Goal: Information Seeking & Learning: Learn about a topic

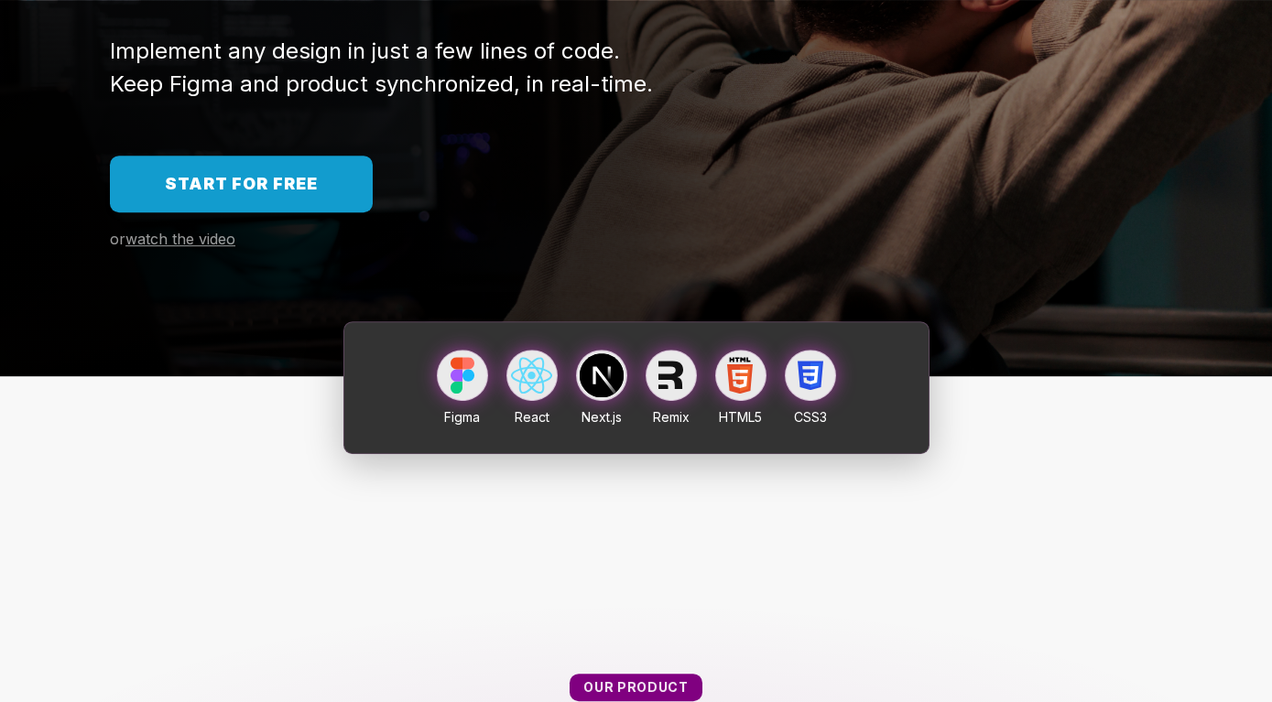
scroll to position [467, 0]
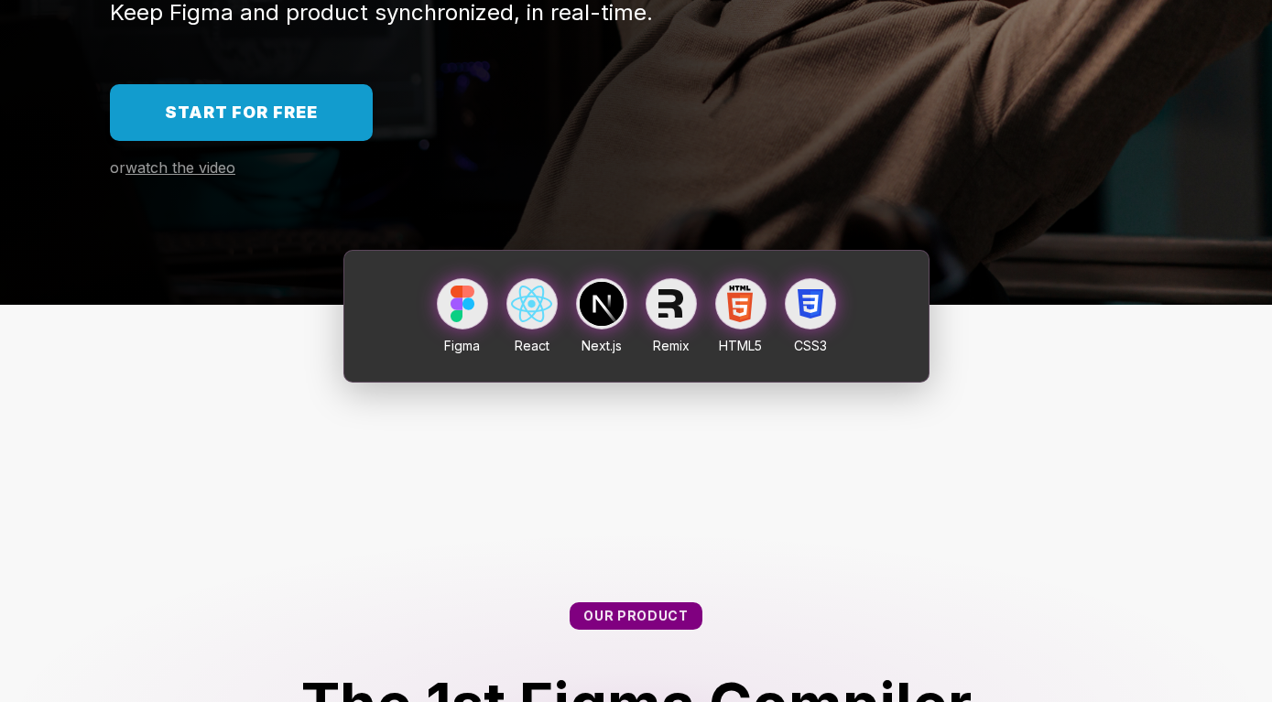
click at [276, 112] on span "Start for free" at bounding box center [241, 112] width 153 height 19
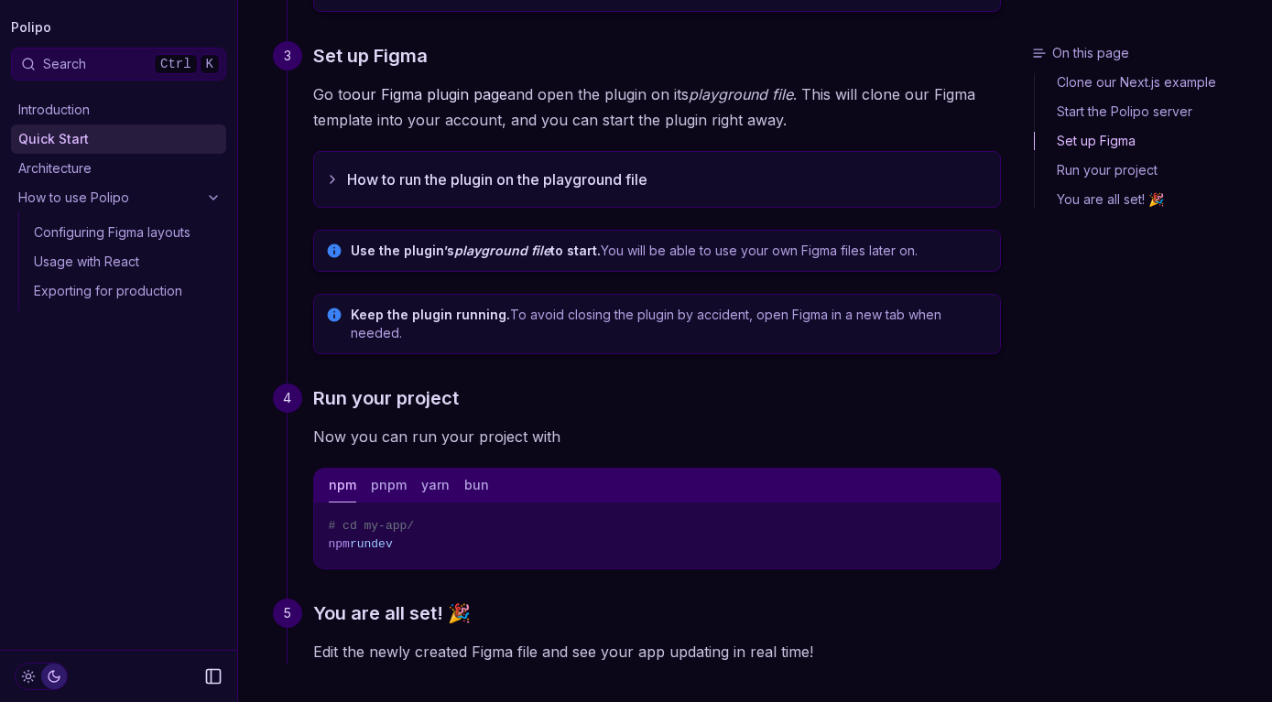
scroll to position [689, 0]
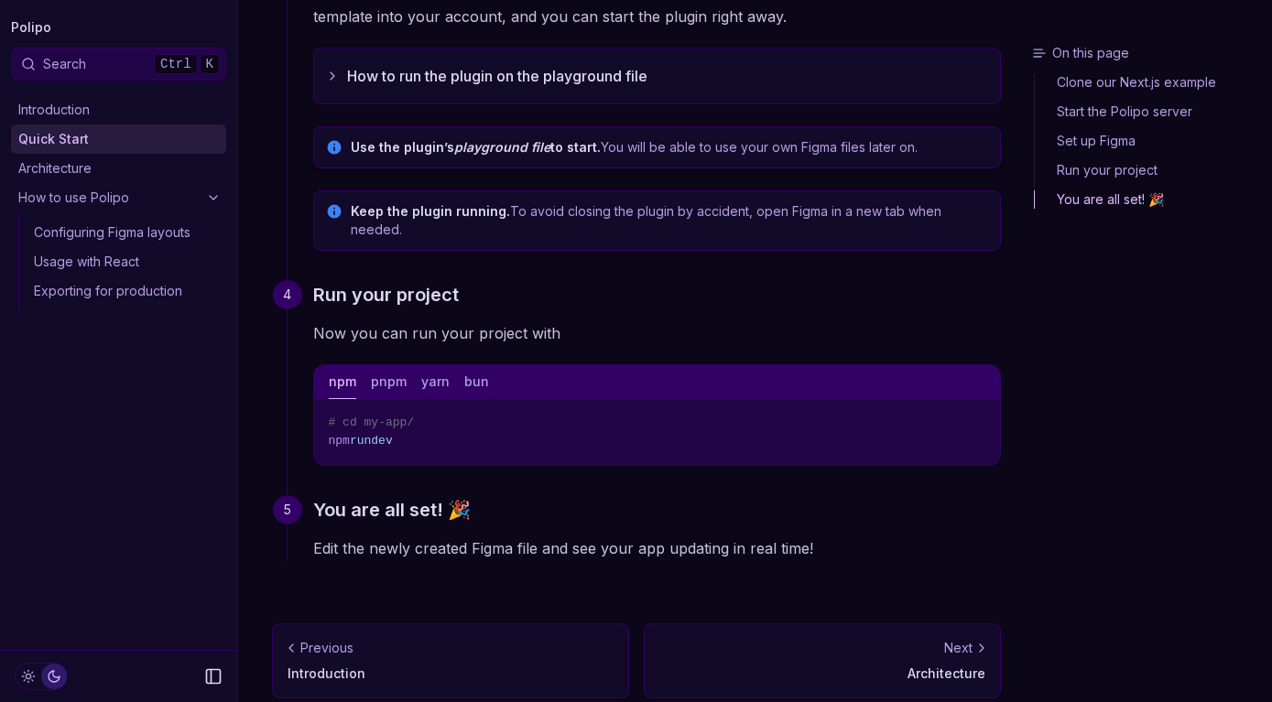
click at [940, 665] on p "Architecture" at bounding box center [822, 674] width 326 height 18
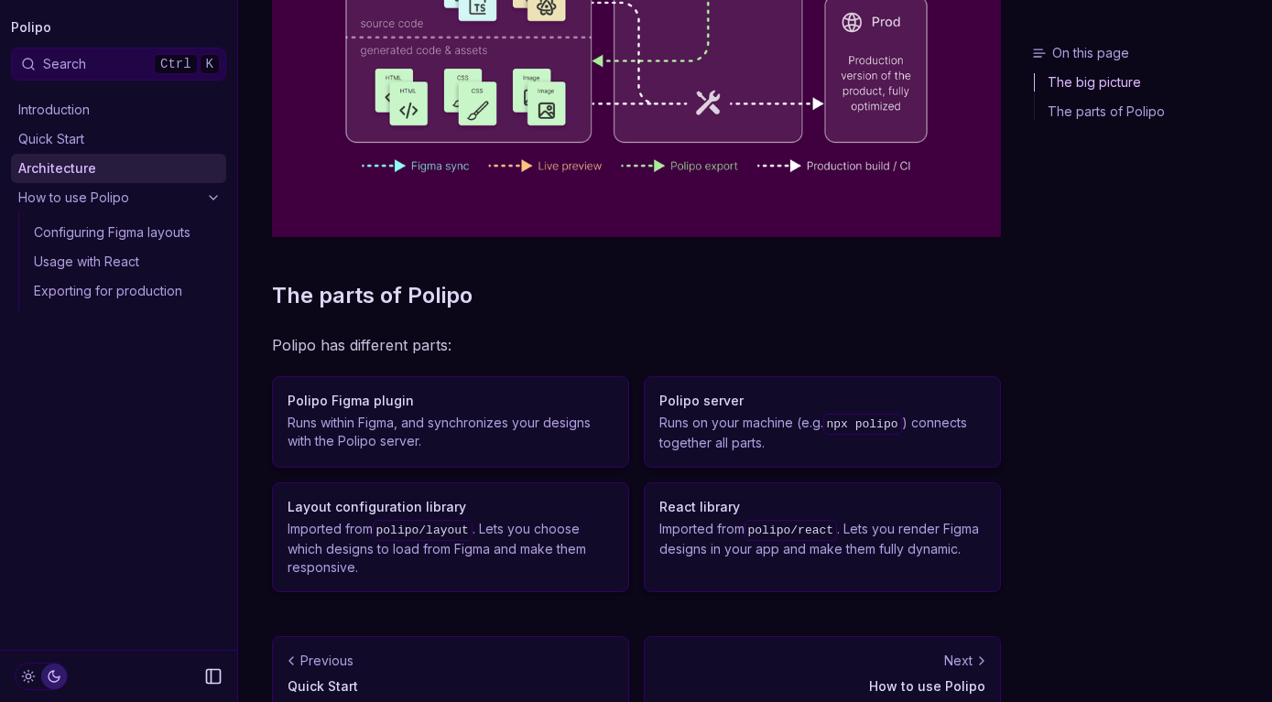
scroll to position [493, 0]
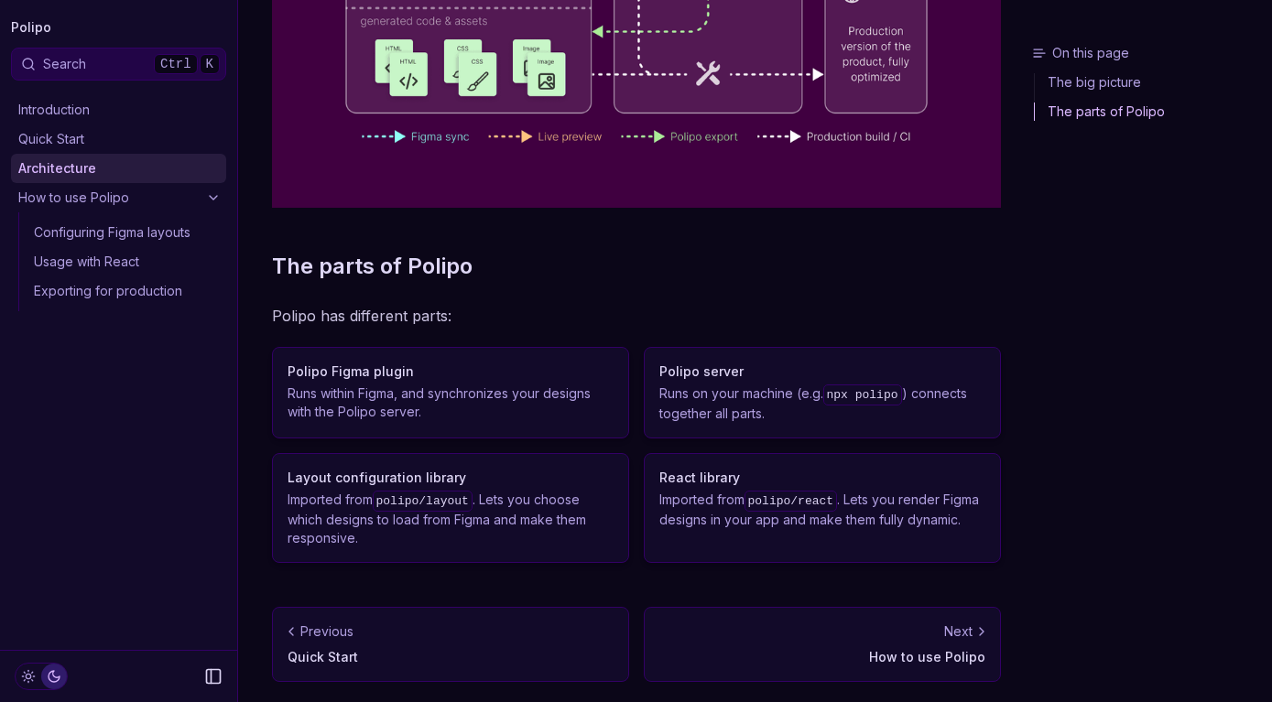
click at [928, 642] on link "Next How to use Polipo" at bounding box center [822, 644] width 357 height 75
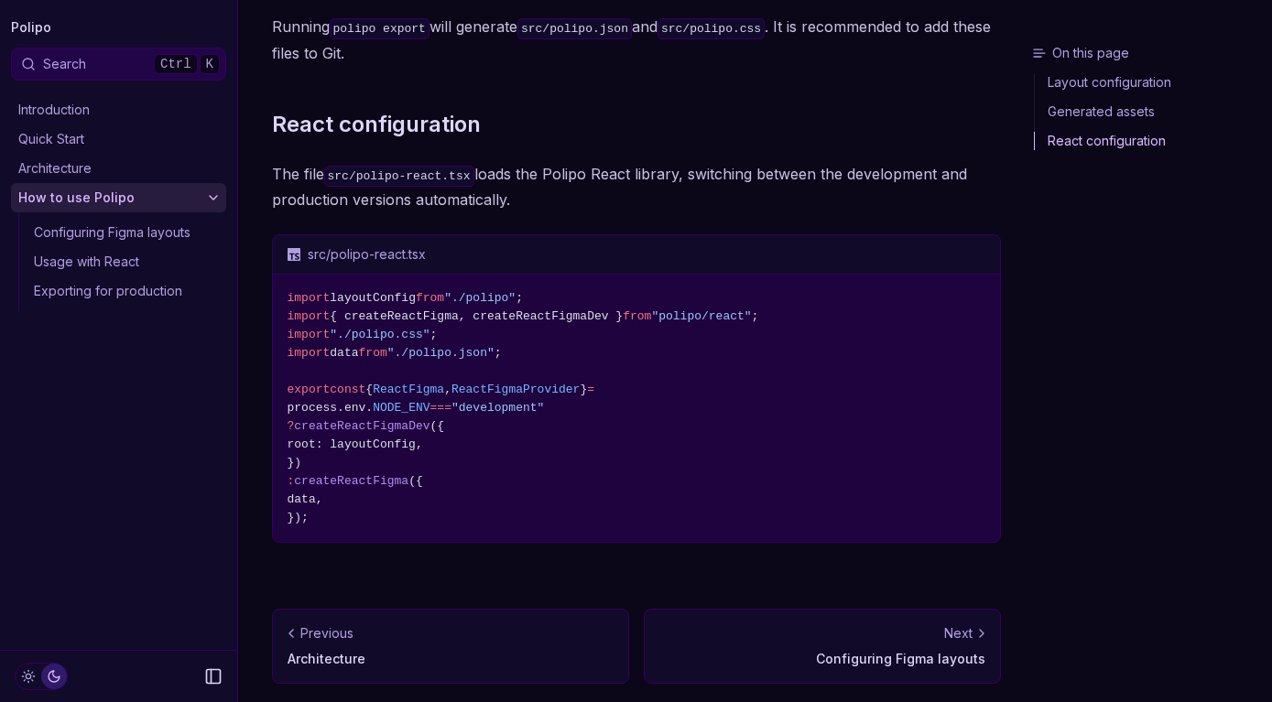
scroll to position [907, 0]
click at [880, 637] on div "Next" at bounding box center [822, 632] width 326 height 18
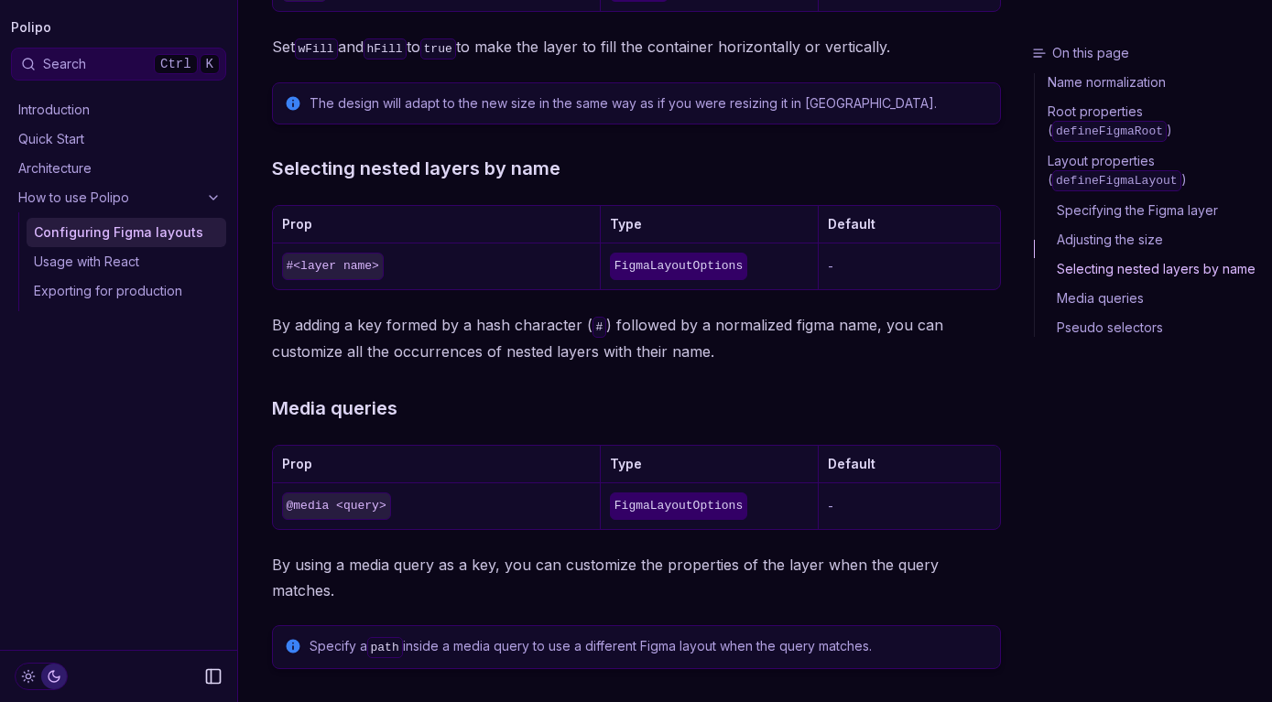
scroll to position [2232, 0]
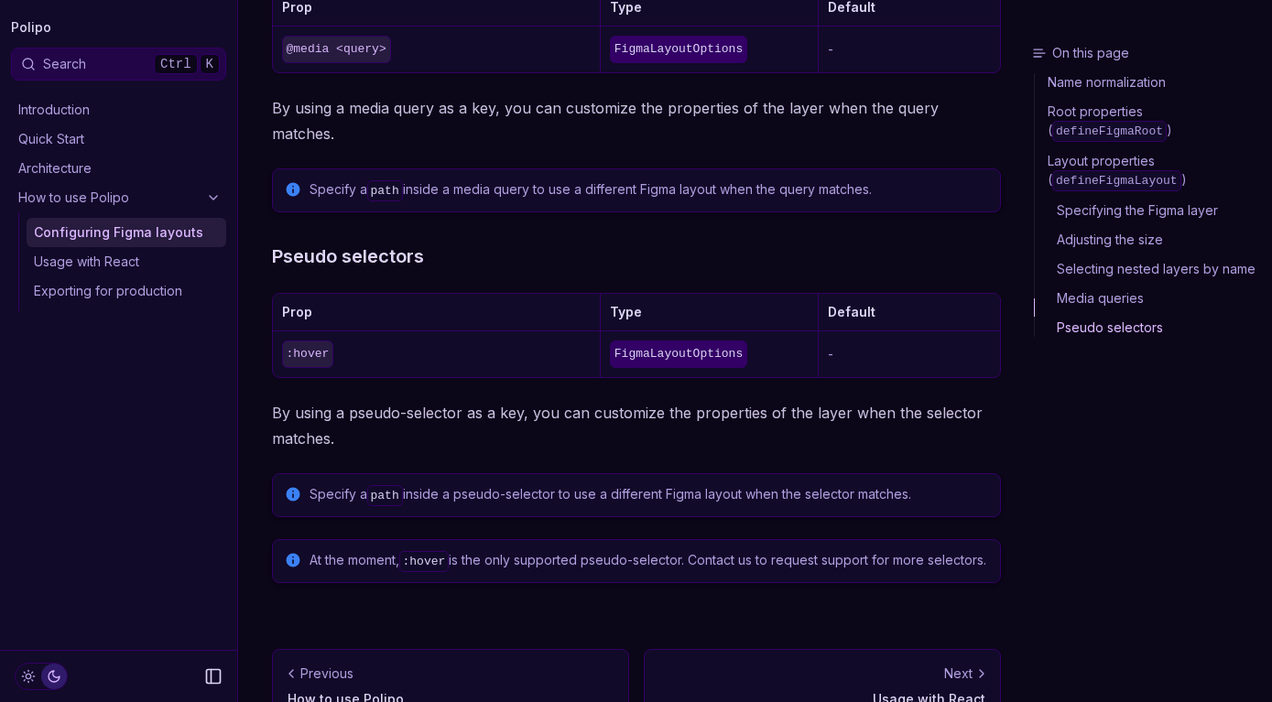
click at [478, 690] on p "How to use Polipo" at bounding box center [451, 699] width 326 height 18
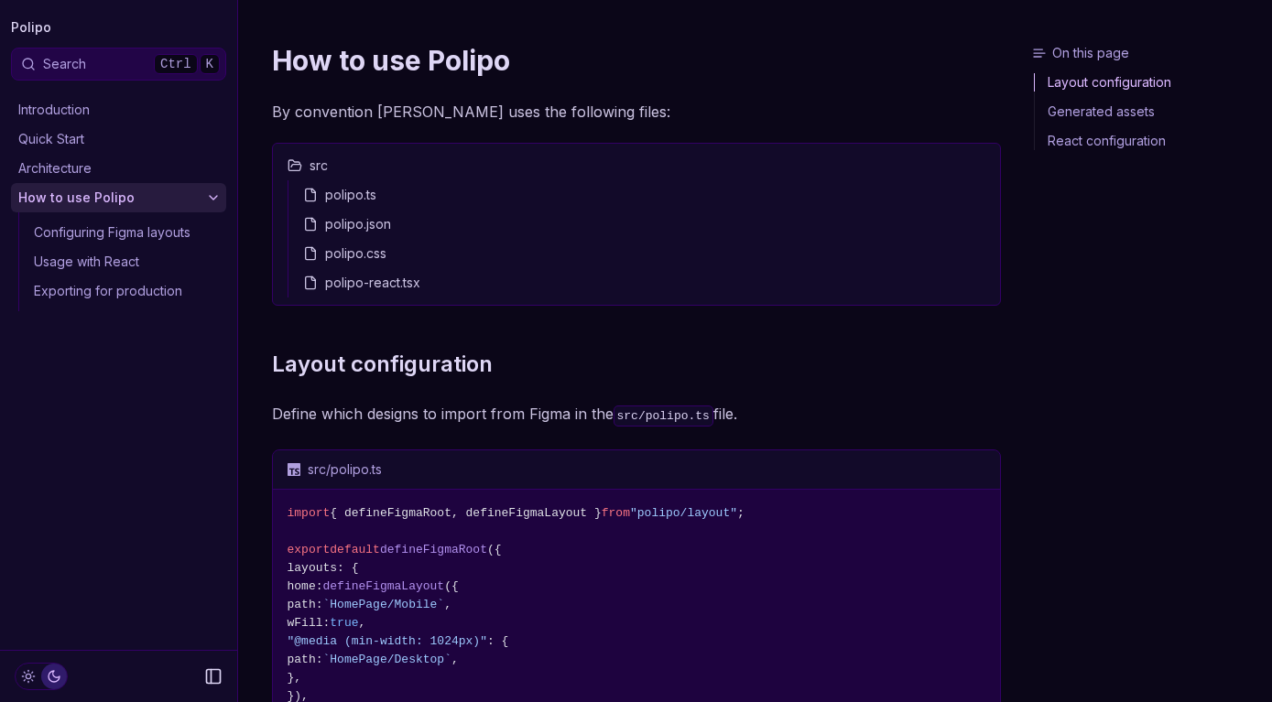
click at [370, 228] on div "polipo.json" at bounding box center [644, 224] width 697 height 29
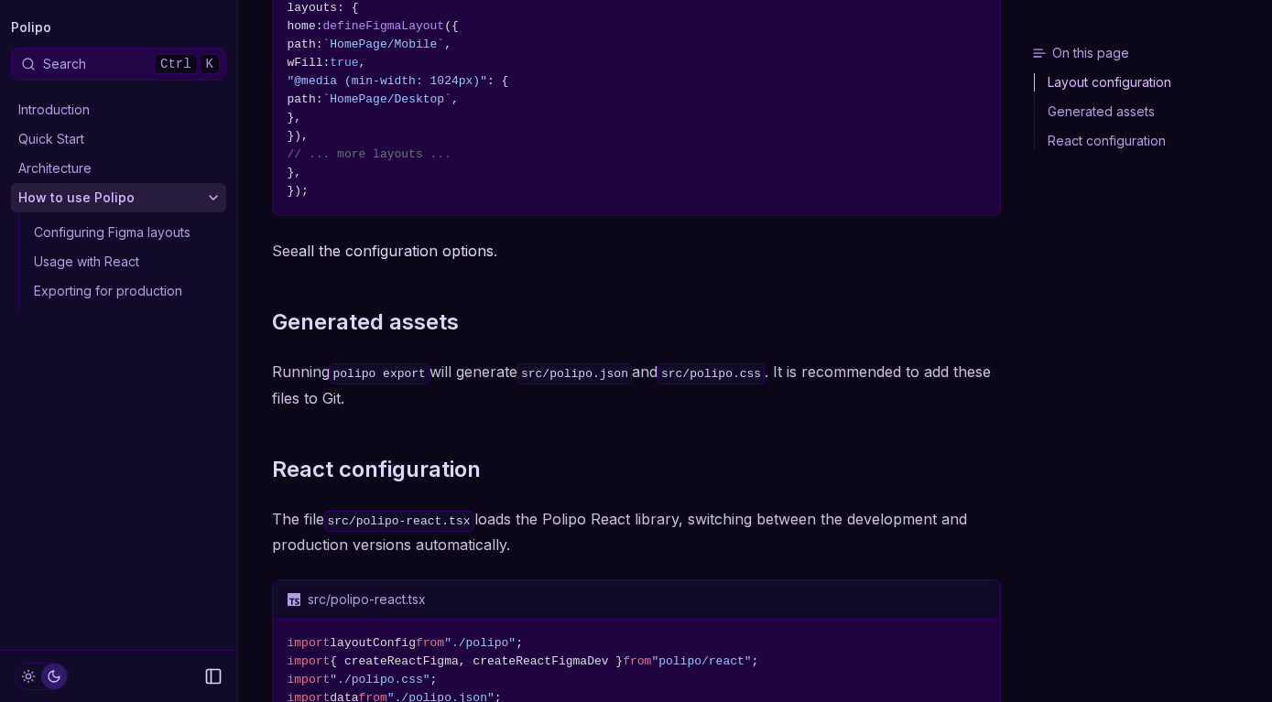
scroll to position [907, 0]
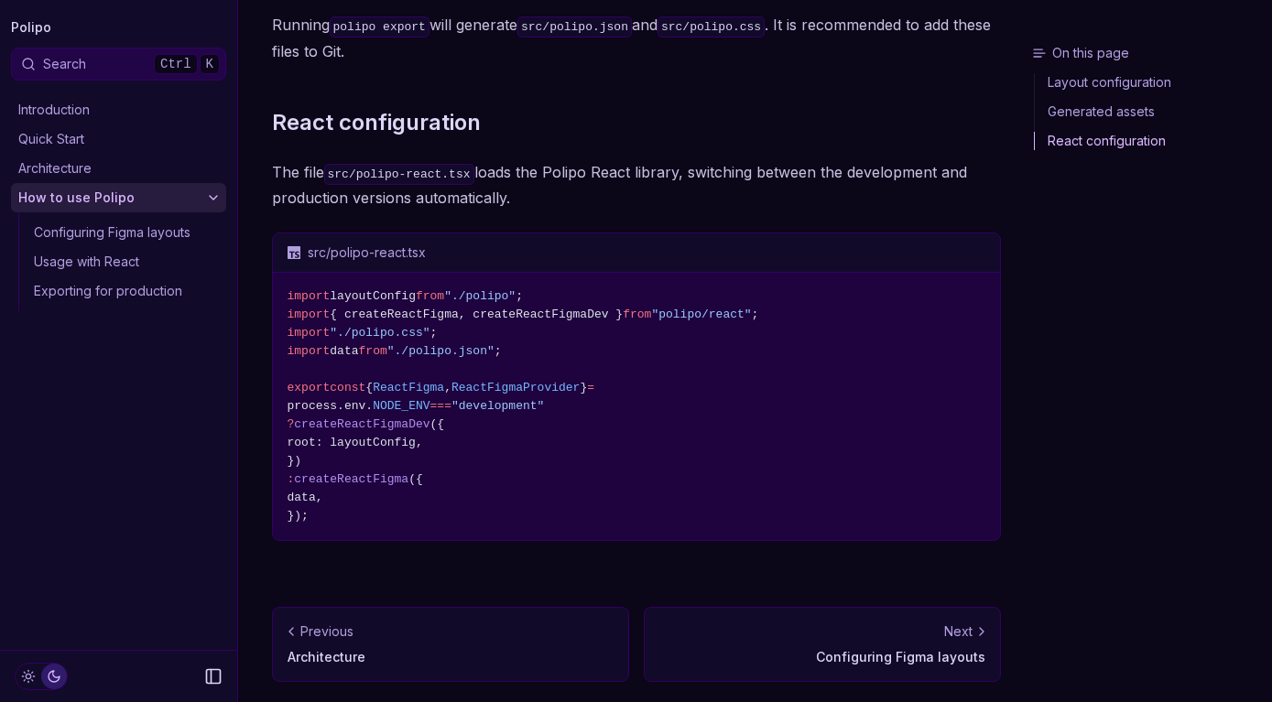
click at [932, 662] on p "Configuring Figma layouts" at bounding box center [822, 657] width 326 height 18
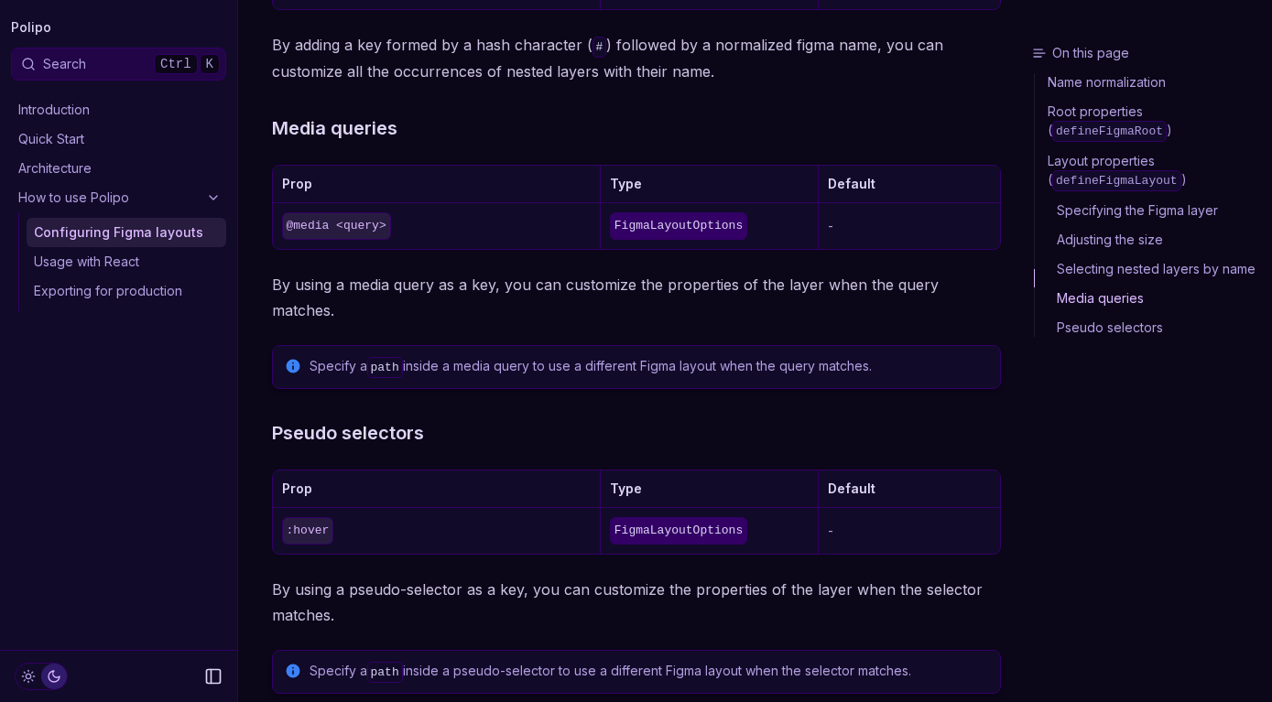
scroll to position [2232, 0]
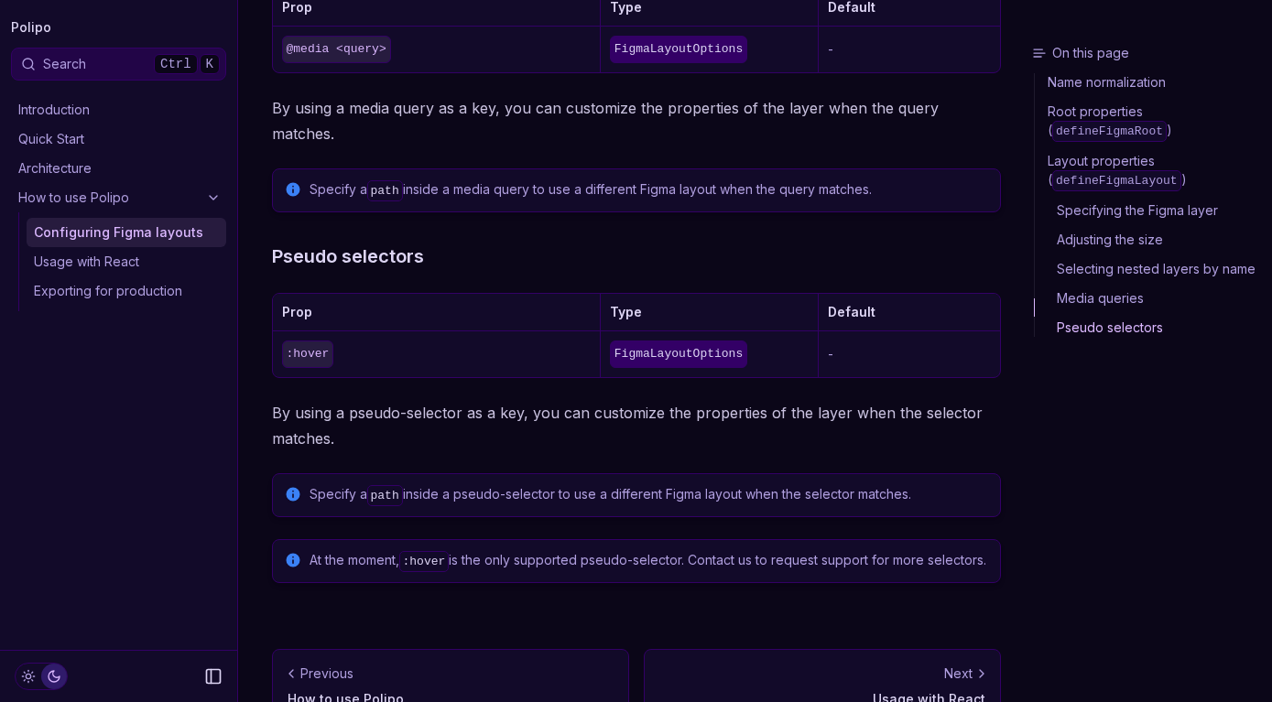
click at [164, 264] on link "Usage with React" at bounding box center [127, 261] width 200 height 29
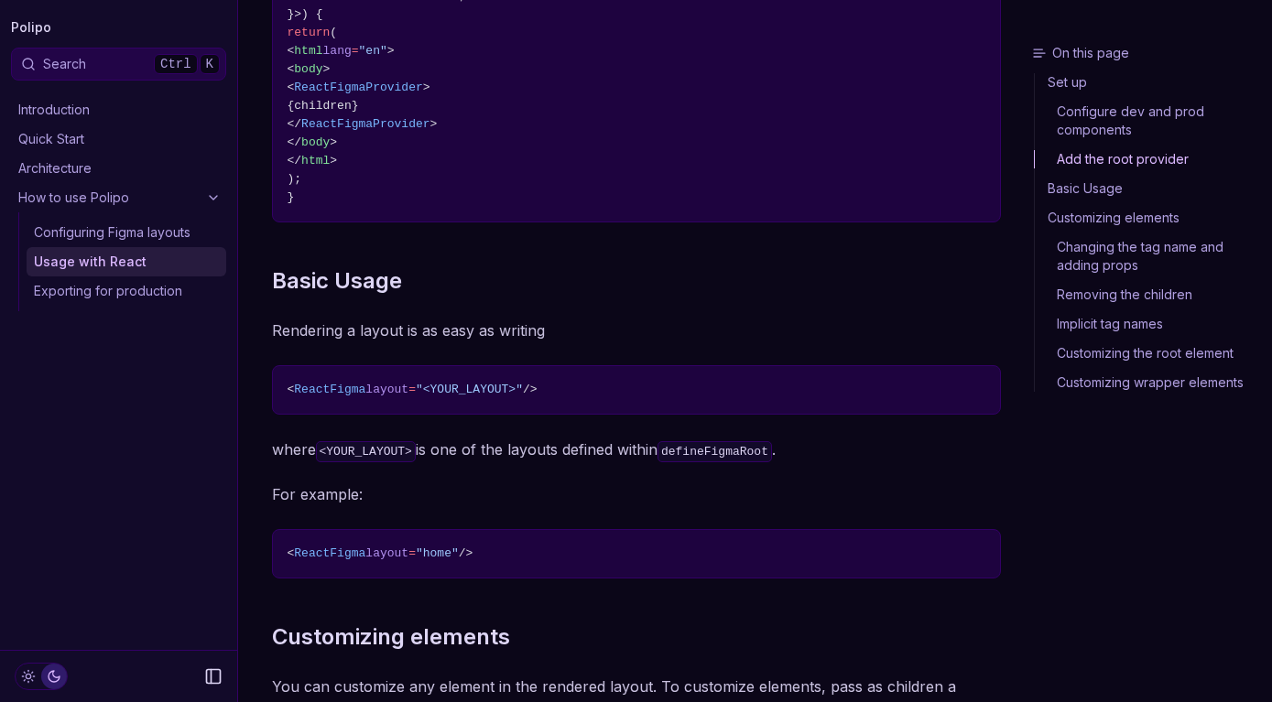
scroll to position [1494, 0]
